Goal: Transaction & Acquisition: Purchase product/service

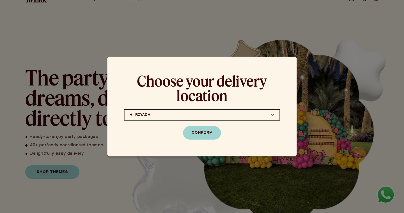
click at [198, 124] on div "Choose your delivery location RIYADH JEDDAH (coming soon) DOHA (coming soon) RI…" at bounding box center [203, 107] width 190 height 100
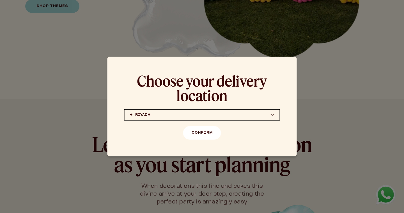
click at [198, 135] on button "Confirm" at bounding box center [202, 132] width 38 height 13
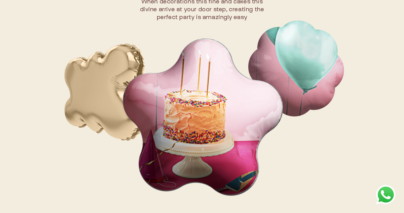
scroll to position [368, 0]
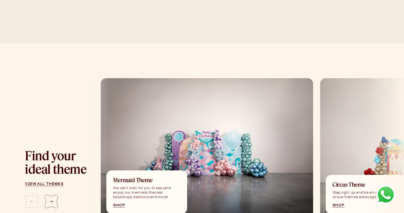
scroll to position [618, 0]
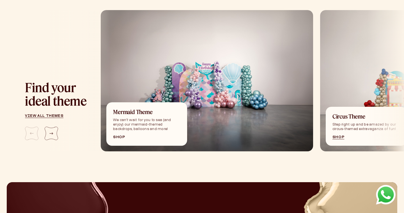
click at [122, 136] on link "Shop" at bounding box center [146, 137] width 67 height 3
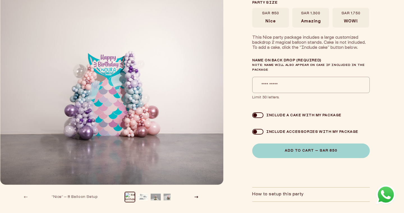
scroll to position [42, 0]
